Goal: Task Accomplishment & Management: Manage account settings

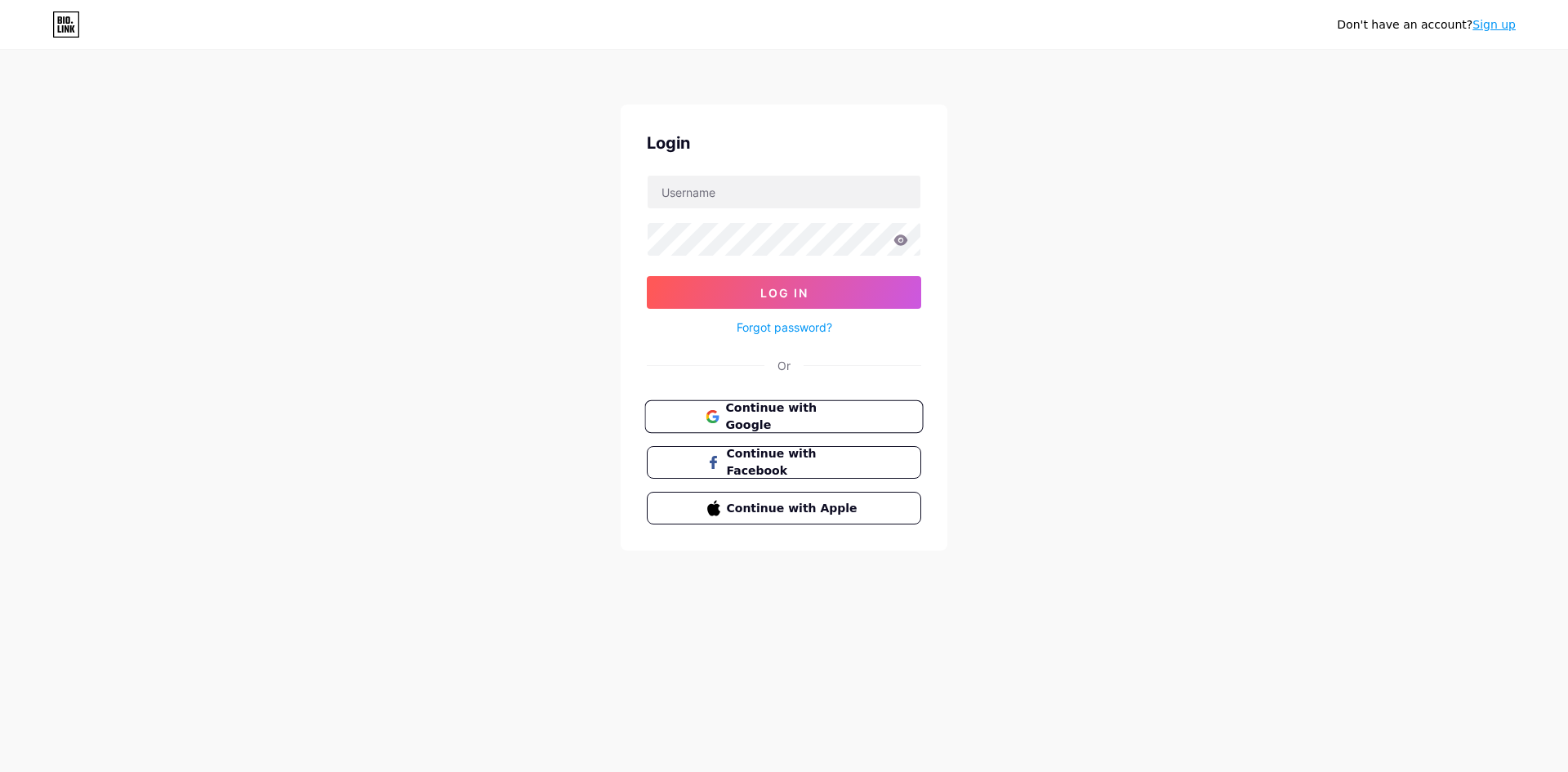
click at [815, 410] on span "Continue with Google" at bounding box center [793, 416] width 137 height 35
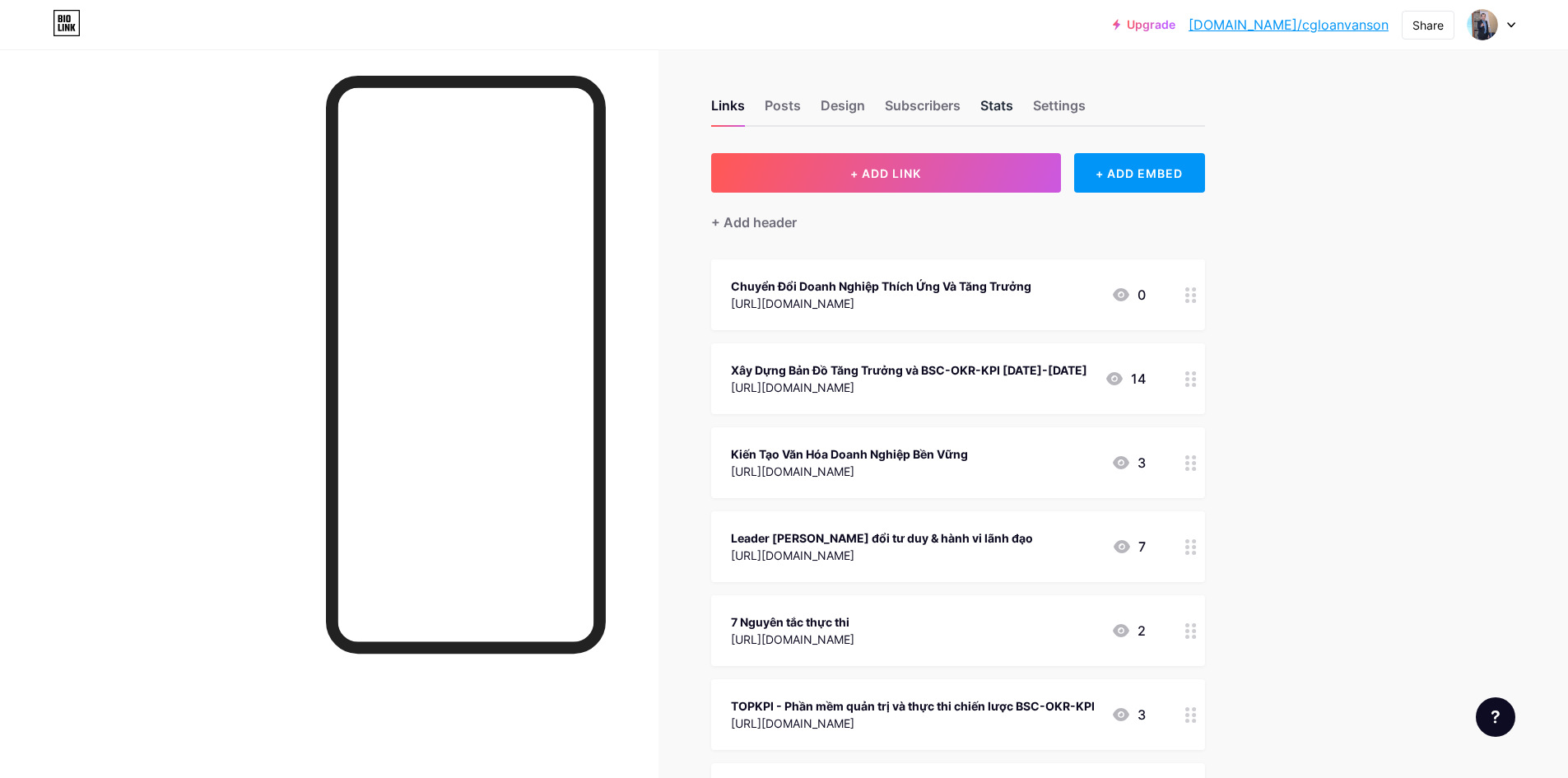
click at [994, 95] on div "Stats" at bounding box center [997, 110] width 33 height 30
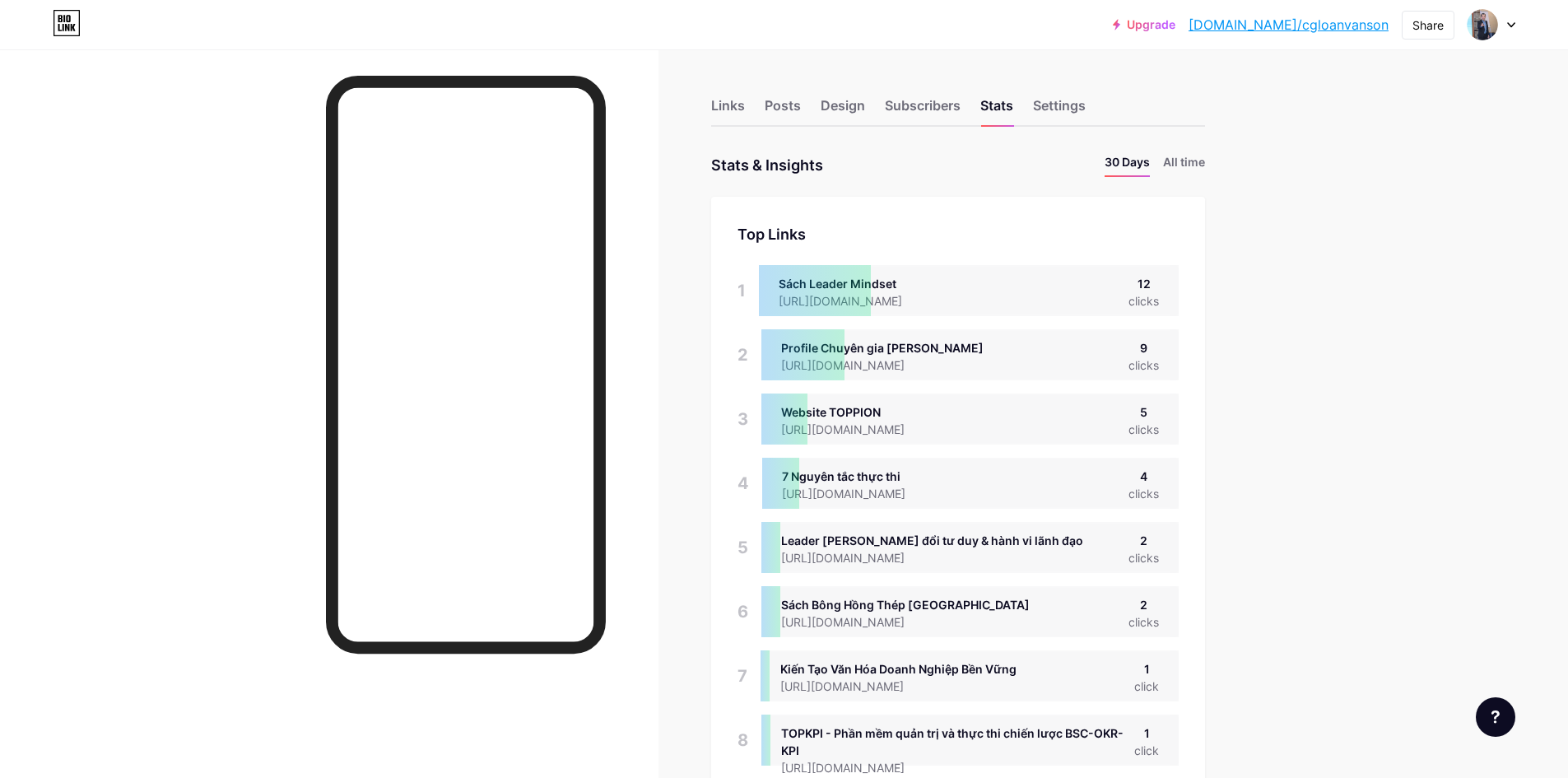
scroll to position [778, 1568]
click at [844, 288] on div at bounding box center [814, 290] width 112 height 51
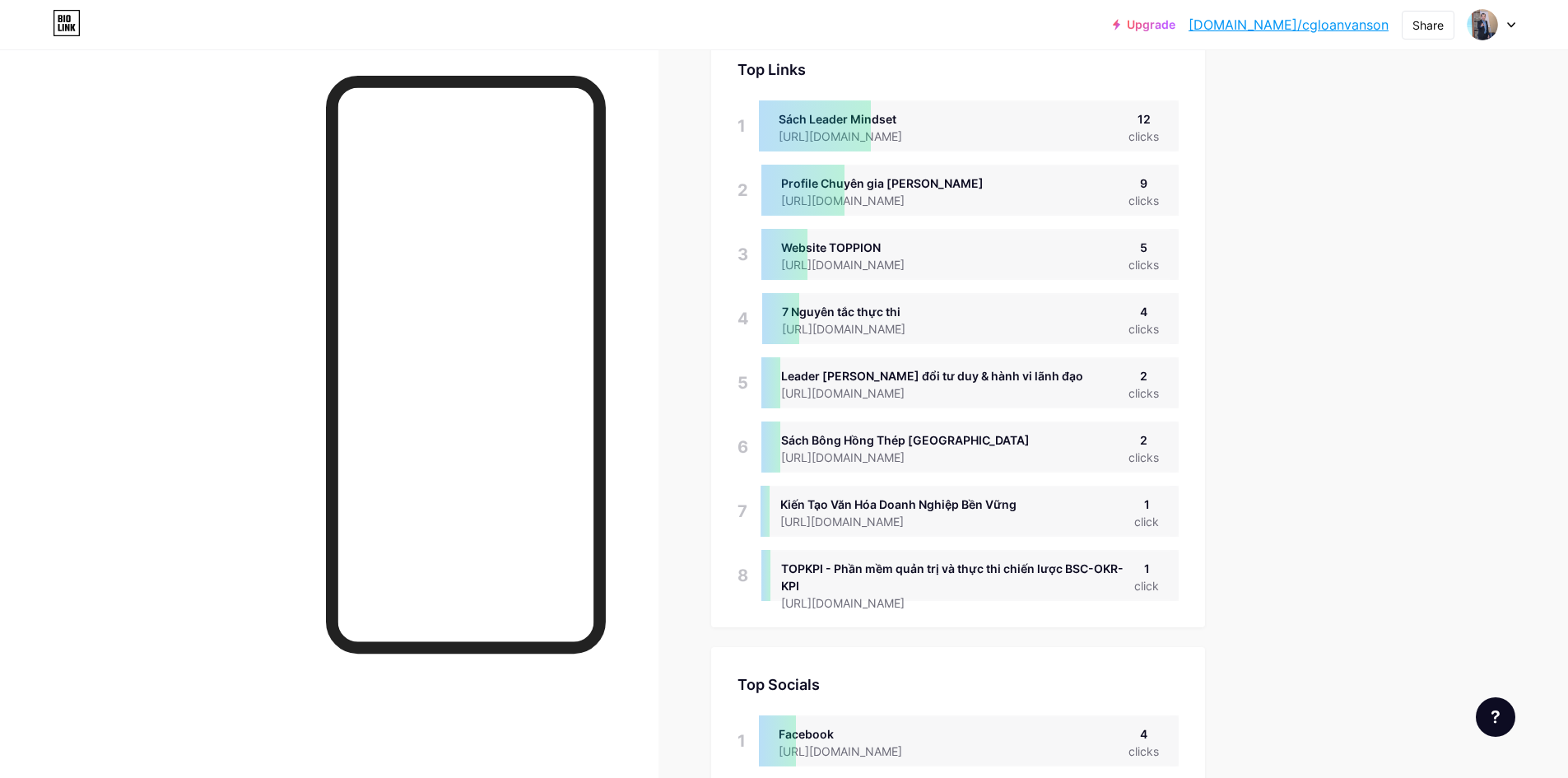
scroll to position [0, 0]
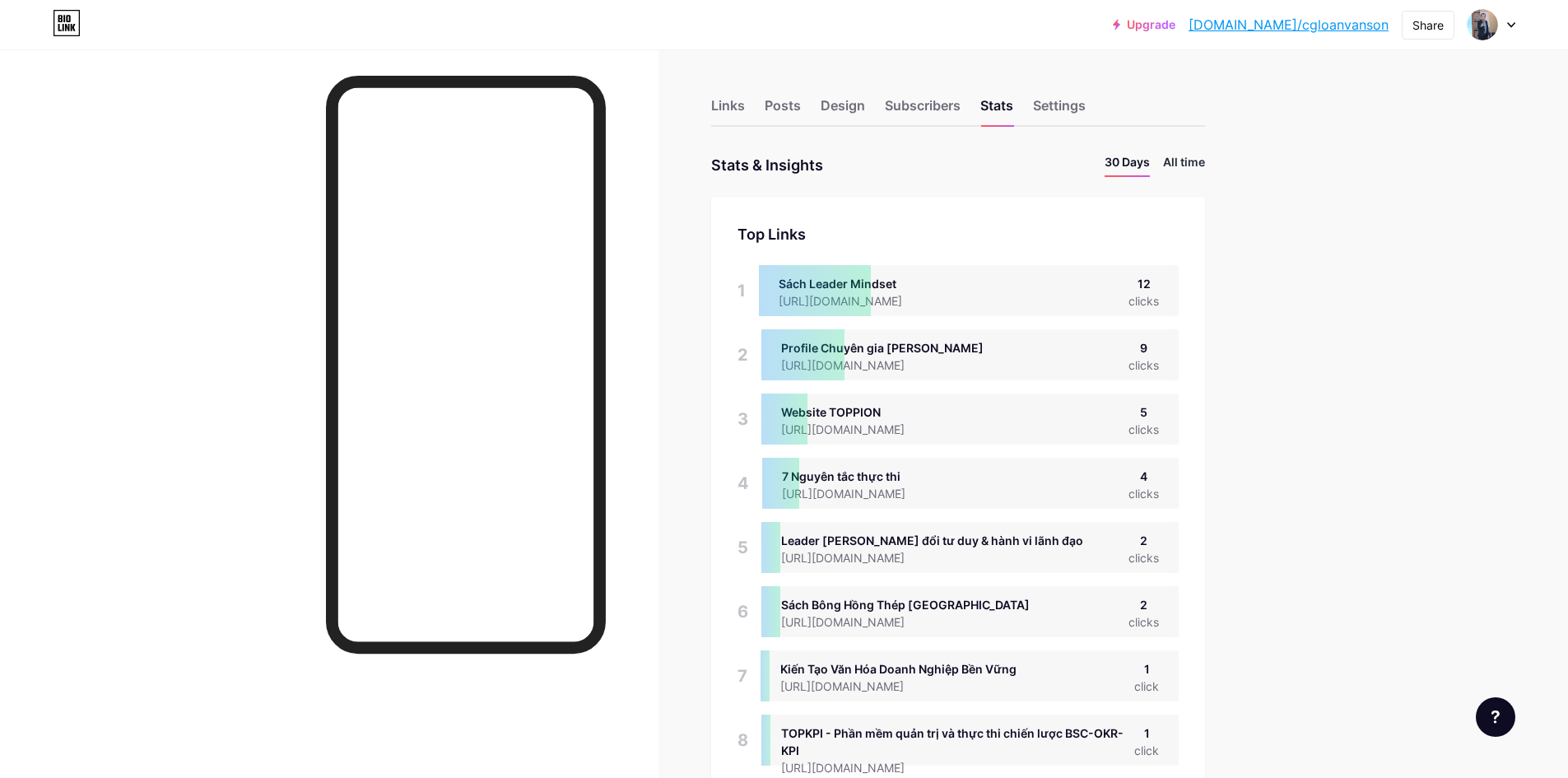
click at [1185, 173] on li "All time" at bounding box center [1183, 165] width 42 height 24
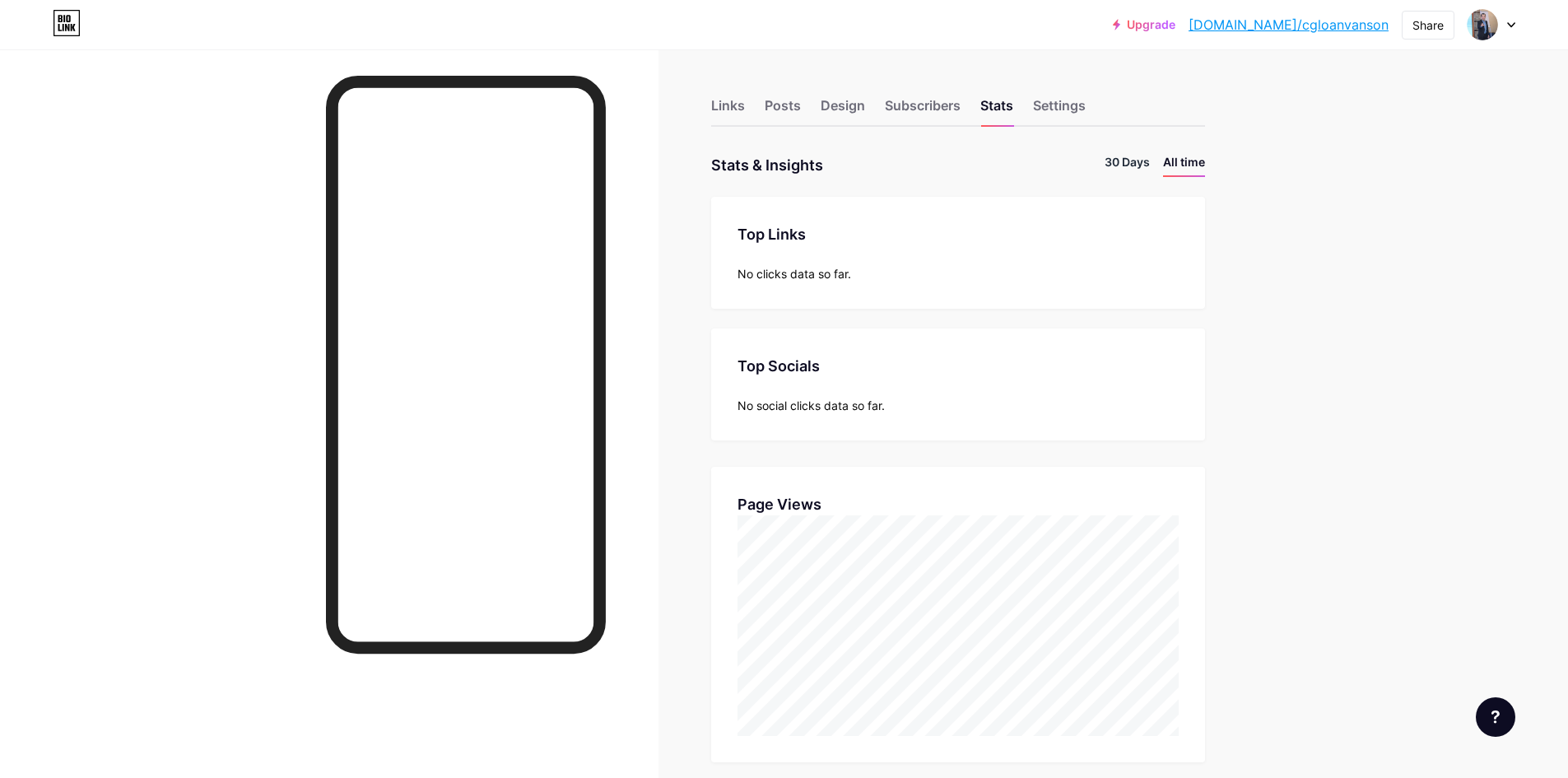
scroll to position [778, 1568]
click at [1147, 170] on li "30 Days" at bounding box center [1126, 165] width 45 height 24
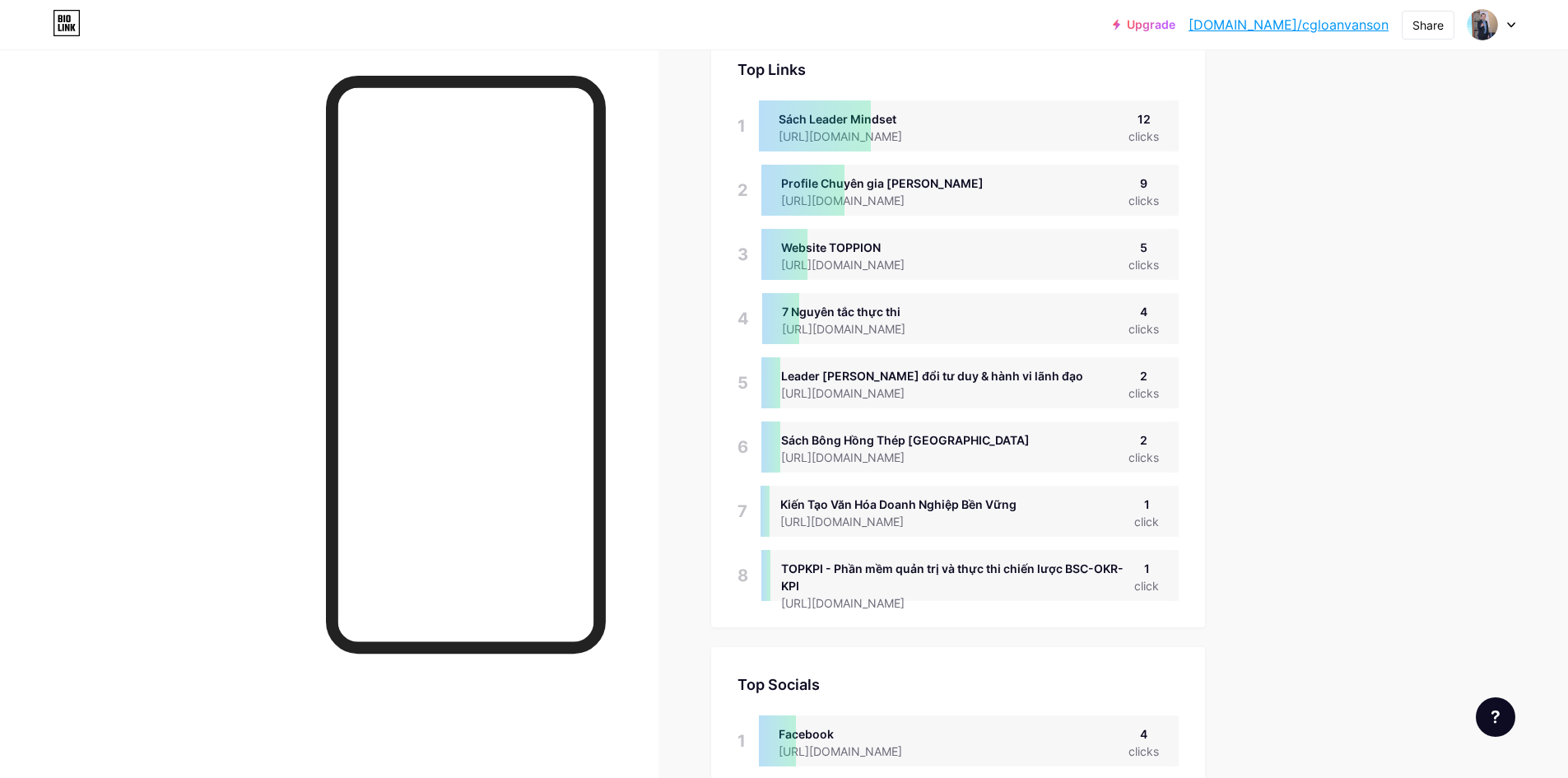
scroll to position [0, 0]
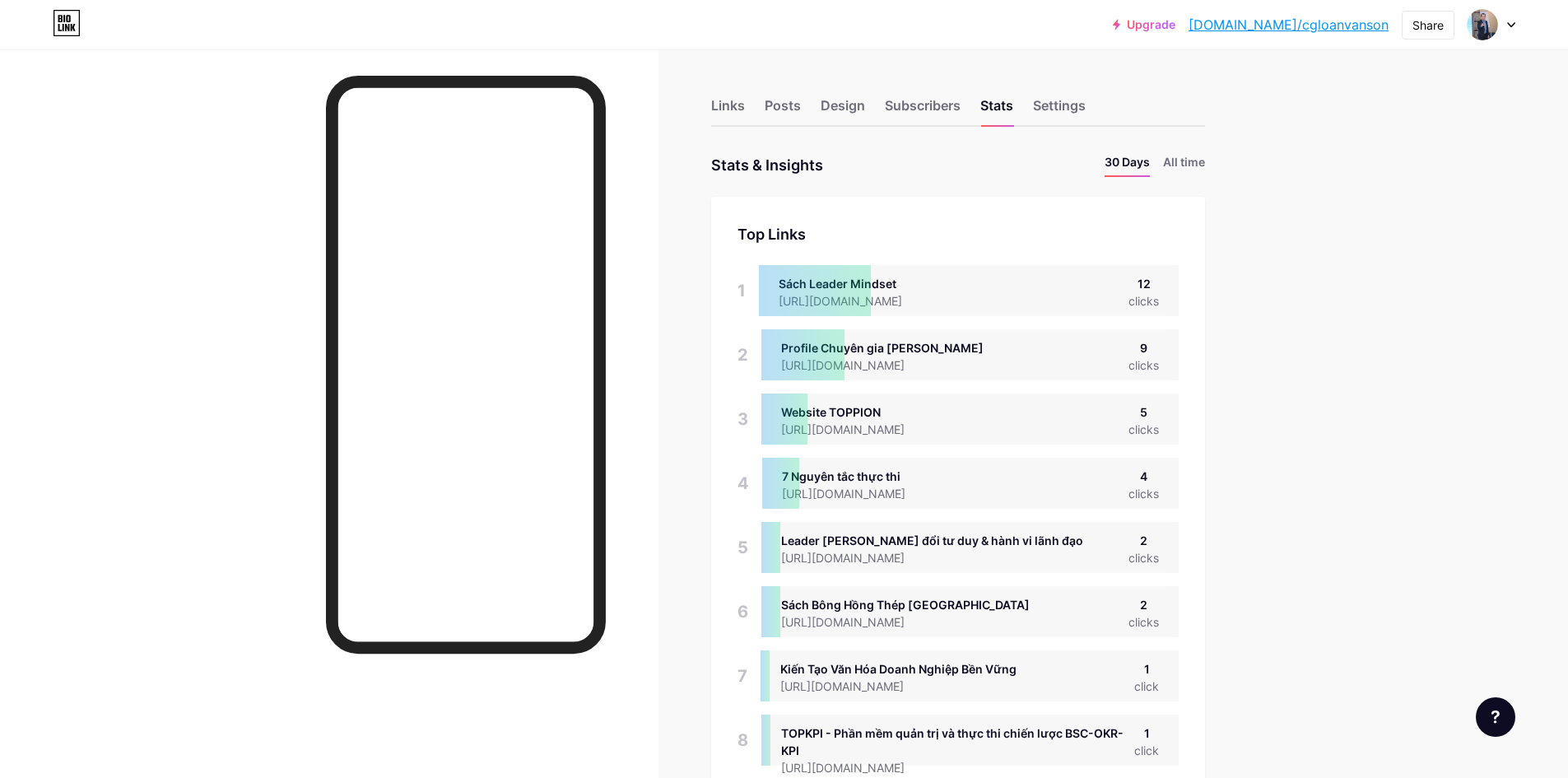
click at [1153, 282] on div "12" at bounding box center [1143, 283] width 30 height 18
click at [735, 120] on div "Links" at bounding box center [727, 110] width 34 height 30
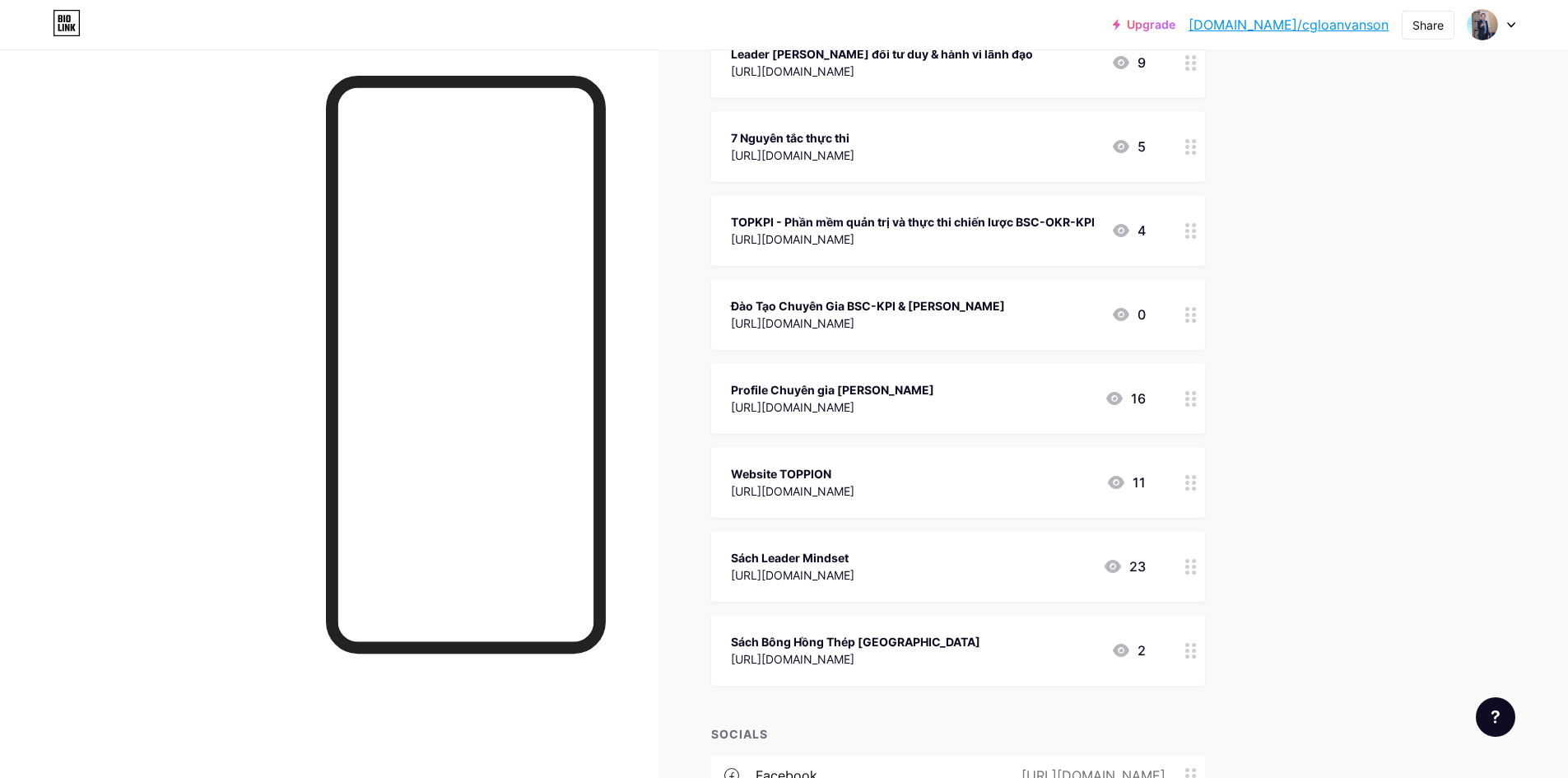
scroll to position [402, 0]
